Goal: Find contact information: Find contact information

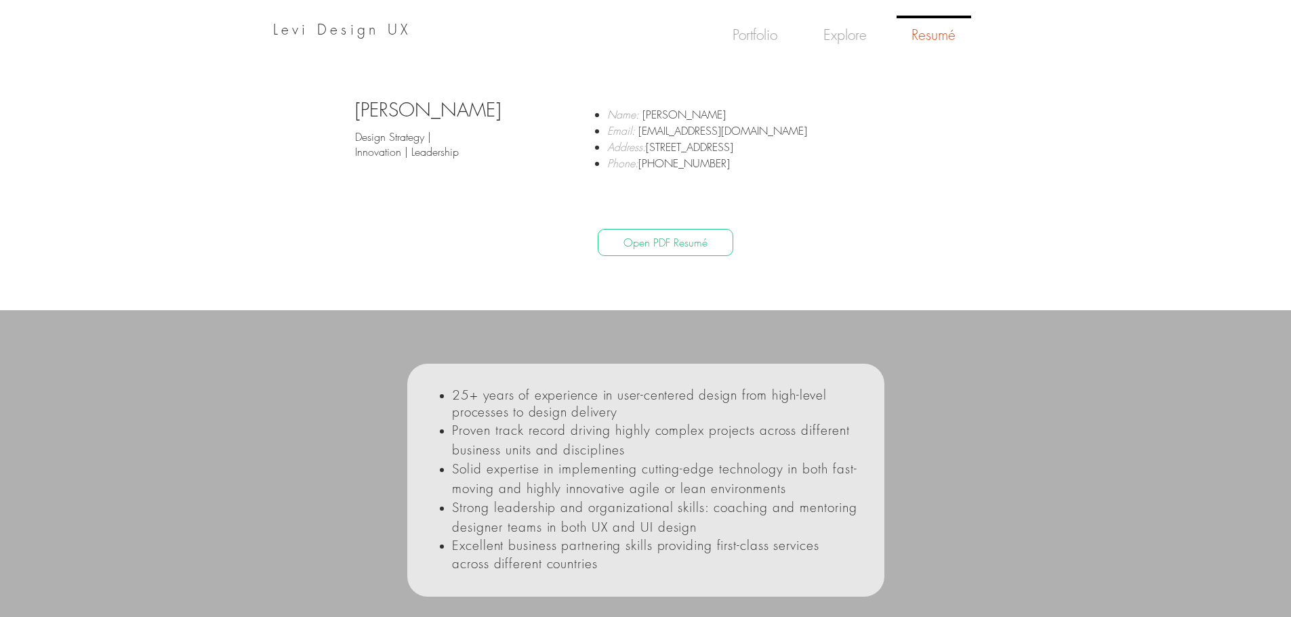
click at [380, 24] on span "Levi Design UX" at bounding box center [342, 29] width 138 height 18
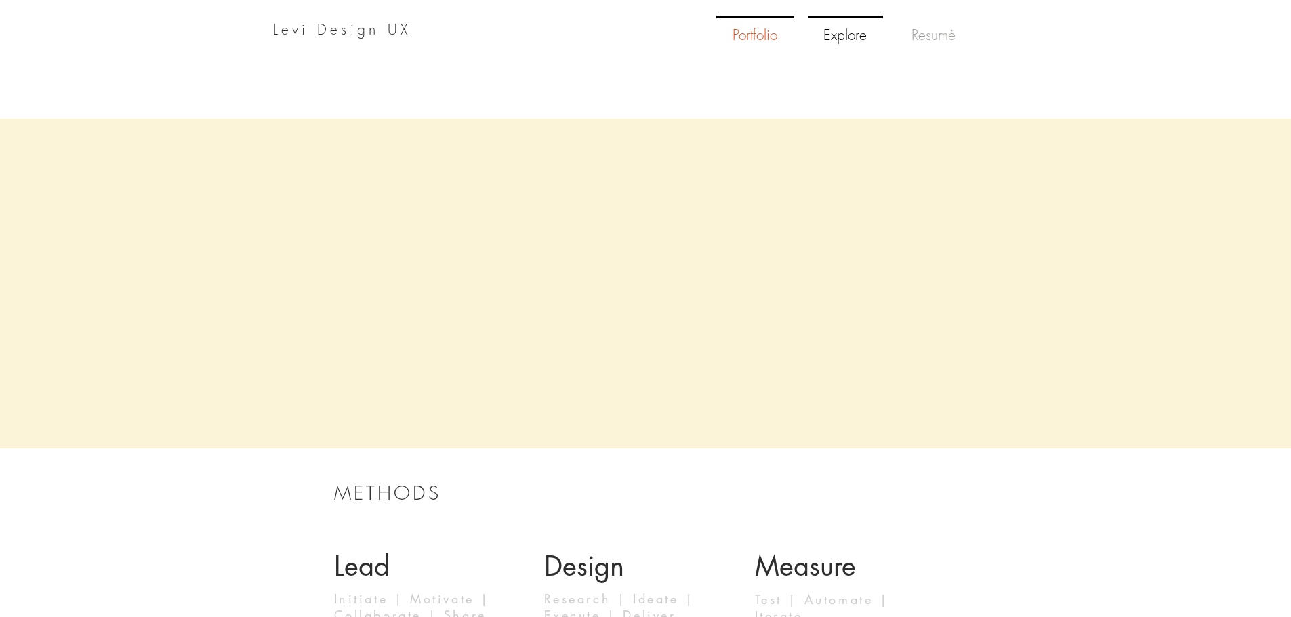
scroll to position [1965, 0]
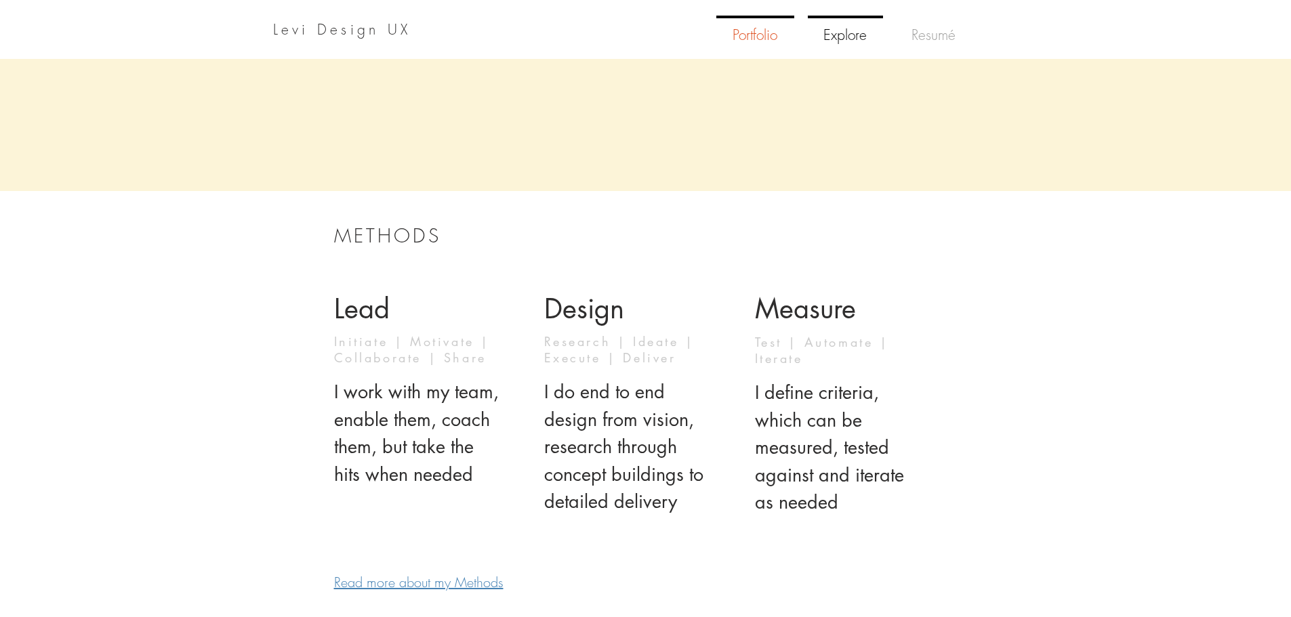
click at [852, 32] on p "Explore" at bounding box center [845, 36] width 54 height 36
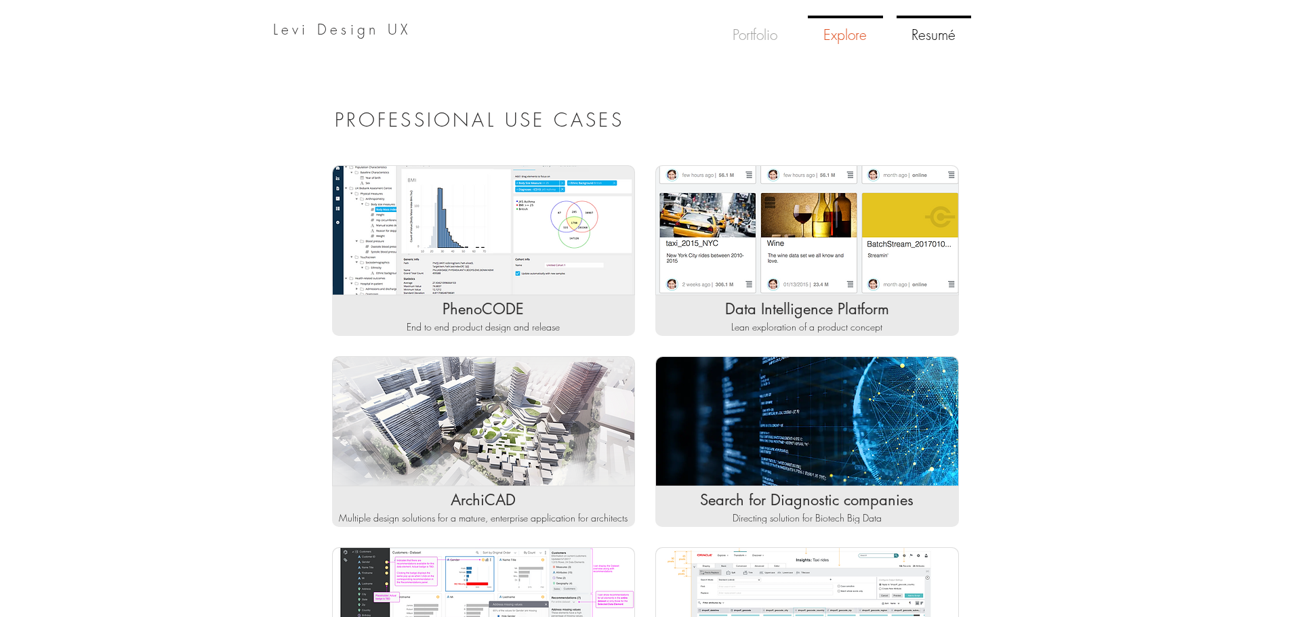
click at [934, 27] on p "Resumé" at bounding box center [933, 36] width 55 height 36
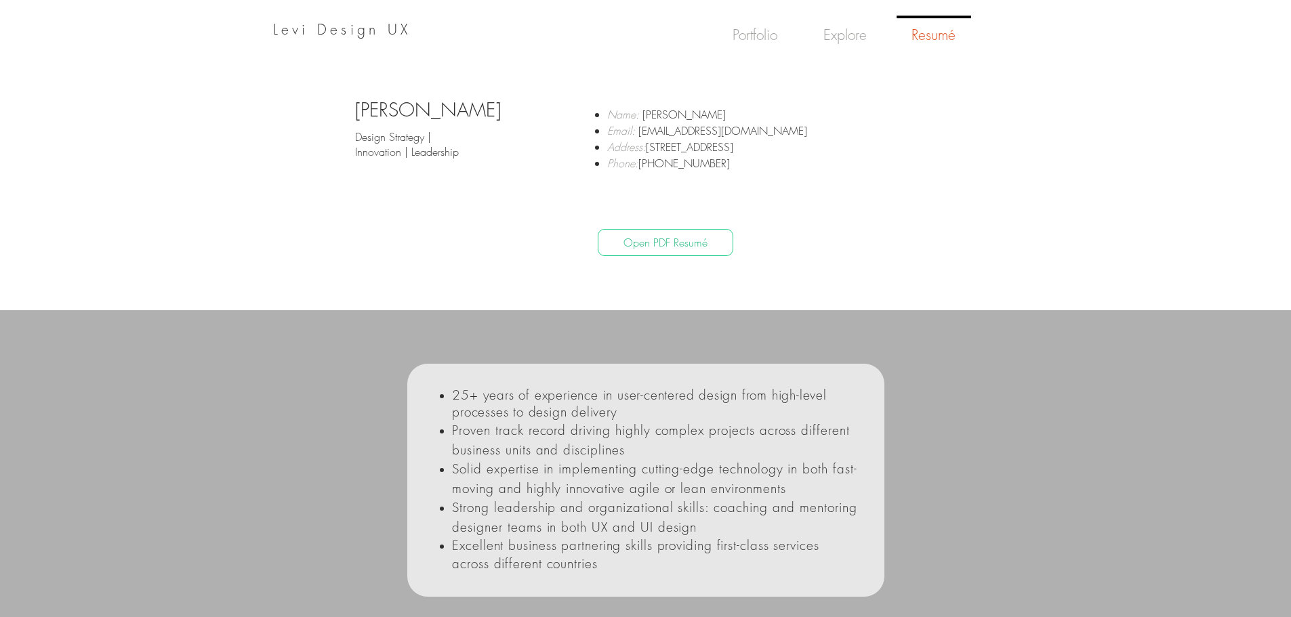
click at [659, 144] on span "Address: 19895 Alderwood Circle Bend, OR 97702​​" at bounding box center [670, 147] width 126 height 15
drag, startPoint x: 652, startPoint y: 146, endPoint x: 862, endPoint y: 149, distance: 210.1
click at [862, 149] on p "Address: 19895 Alderwood Circle Bend, OR 97702​​" at bounding box center [756, 147] width 299 height 16
copy span "19895 Alderwood Circle Bend, OR 97702​​"
click at [853, 148] on p "Address: 19895 Alderwood Circle Bend, OR 97702​​" at bounding box center [756, 147] width 299 height 16
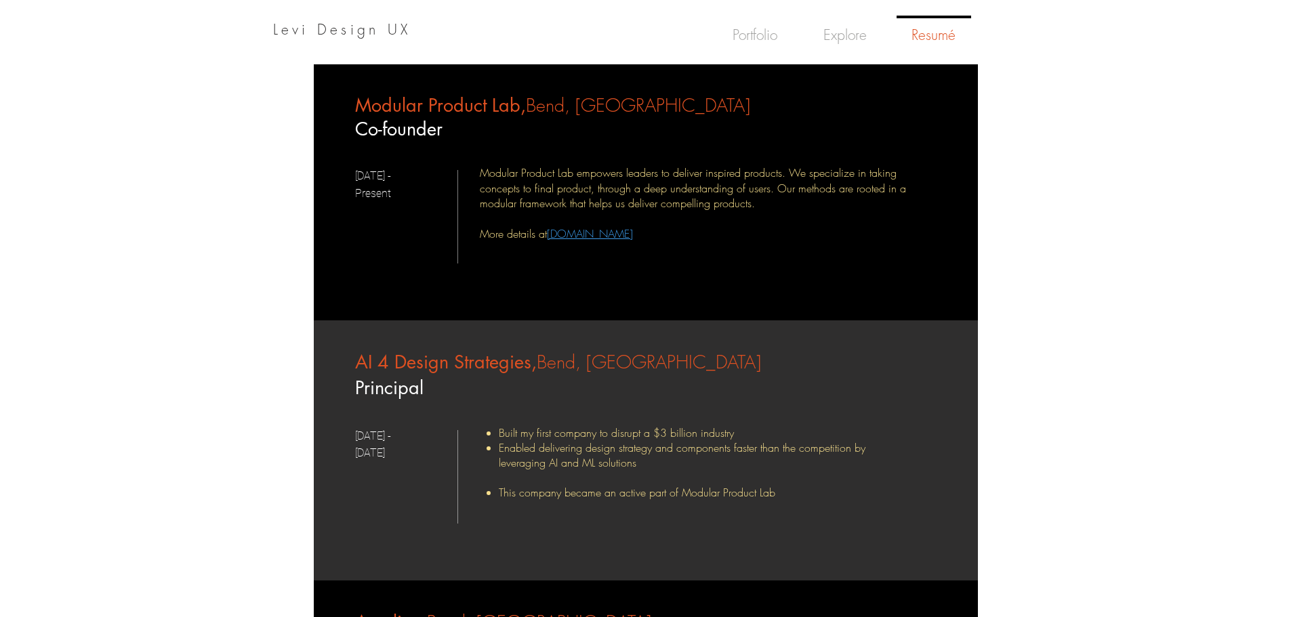
scroll to position [610, 0]
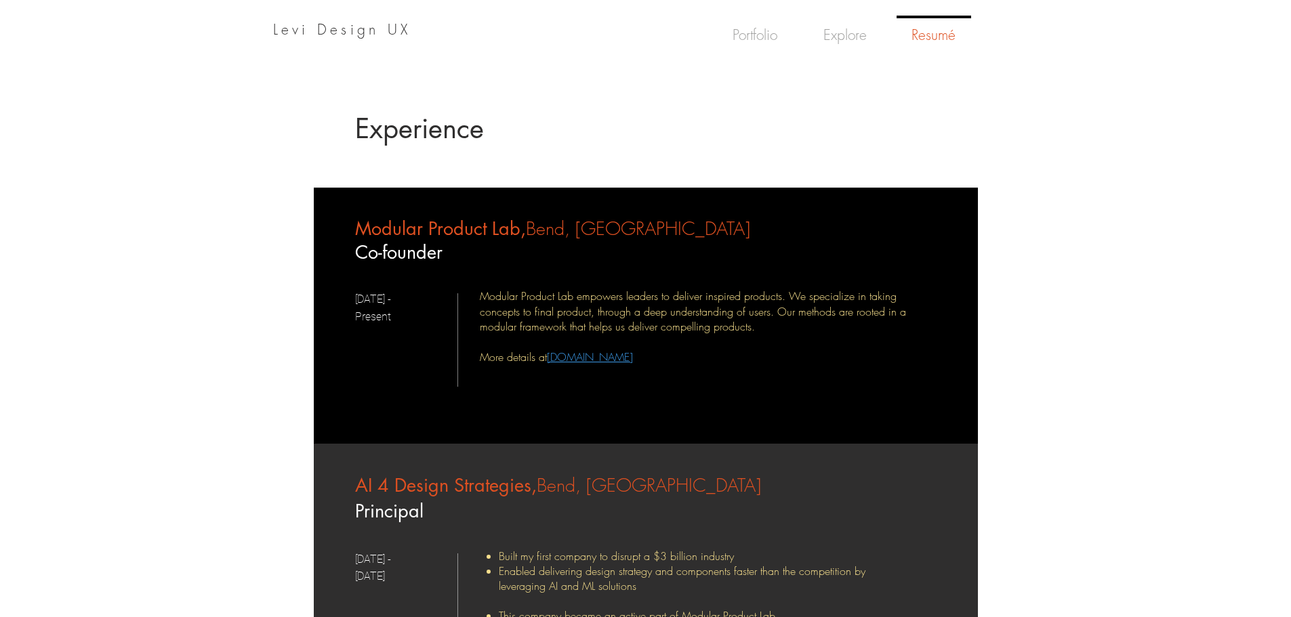
click at [624, 362] on link "Modularproductlab.com" at bounding box center [590, 357] width 86 height 15
